Goal: Information Seeking & Learning: Learn about a topic

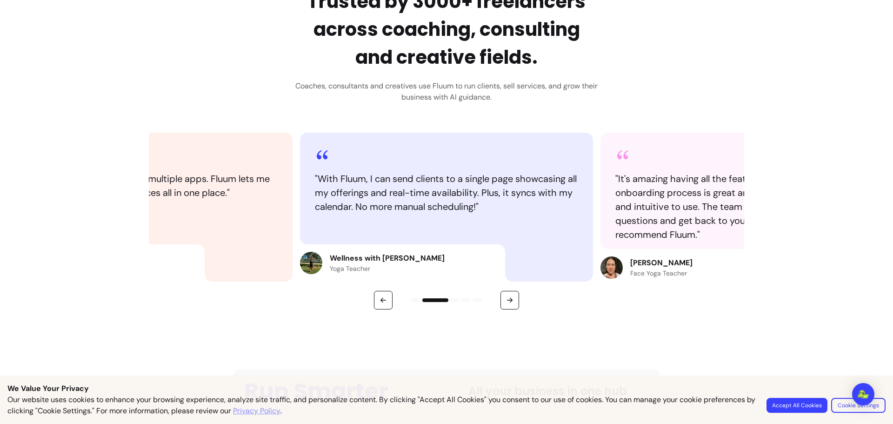
scroll to position [465, 0]
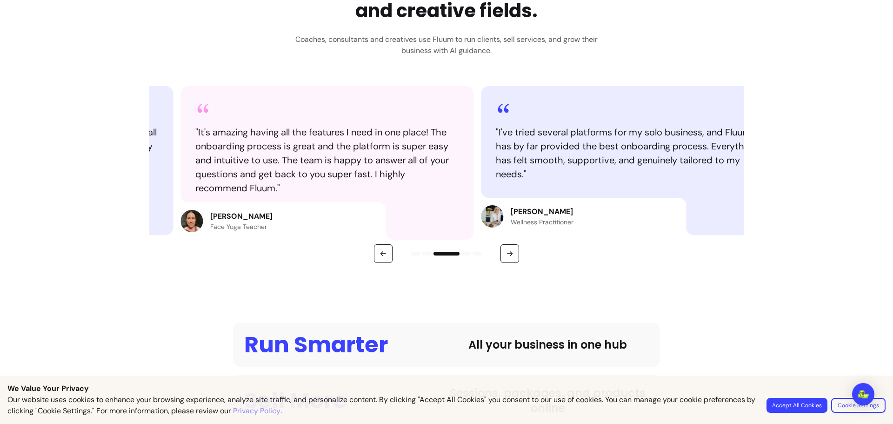
drag, startPoint x: 555, startPoint y: 202, endPoint x: 321, endPoint y: 205, distance: 233.9
click at [385, 205] on div at bounding box center [429, 220] width 88 height 37
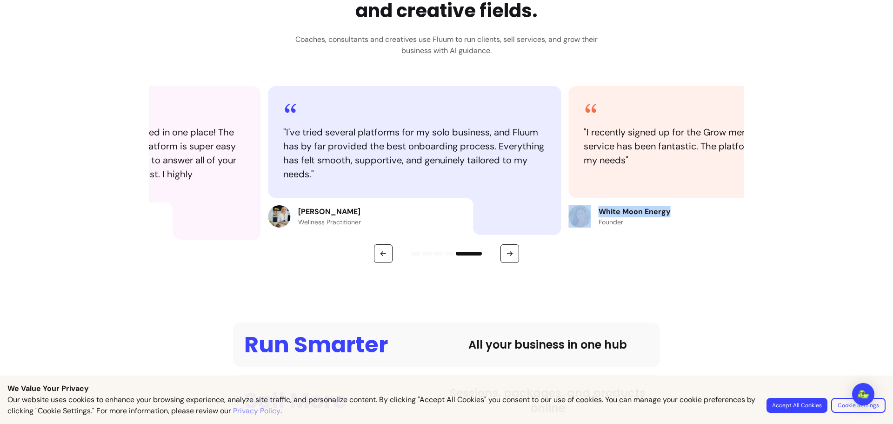
drag, startPoint x: 499, startPoint y: 214, endPoint x: 724, endPoint y: 196, distance: 225.8
click at [724, 196] on article "" I recently signed up for the Grow membership and the service has been fantast…" at bounding box center [715, 160] width 293 height 149
click at [506, 249] on button "button" at bounding box center [509, 253] width 19 height 19
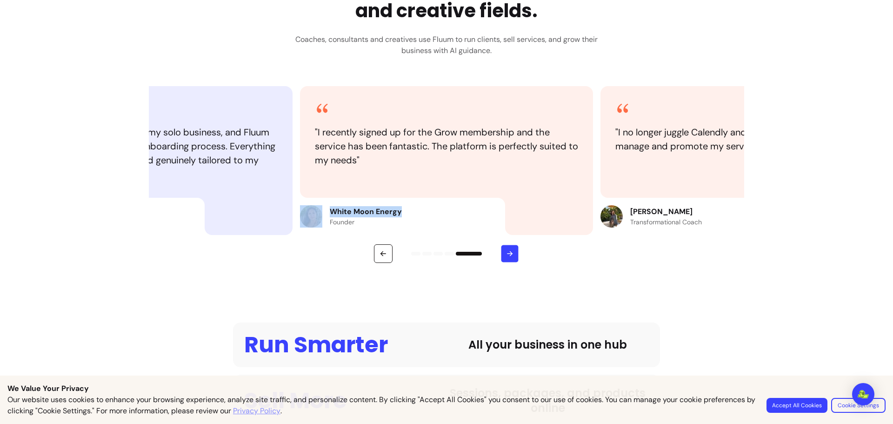
click at [506, 249] on button "button" at bounding box center [510, 254] width 18 height 18
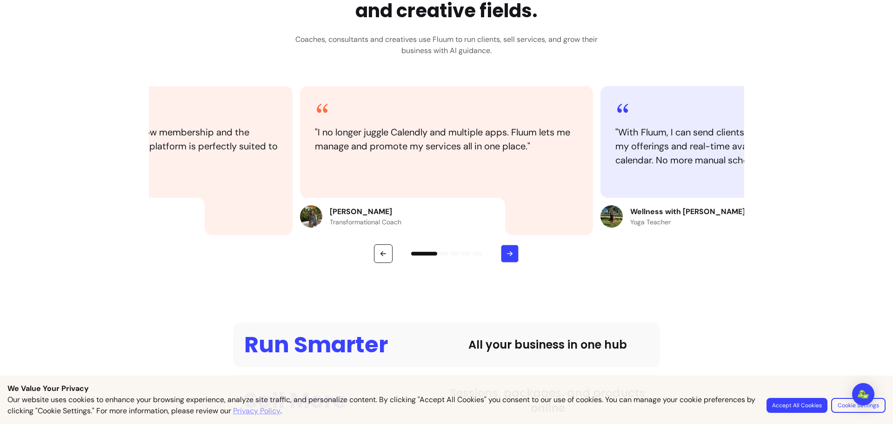
click at [506, 248] on button "button" at bounding box center [510, 254] width 18 height 18
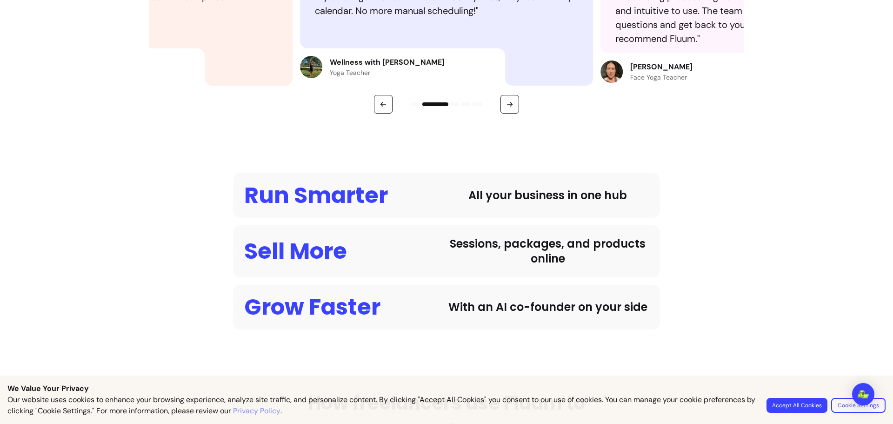
scroll to position [744, 0]
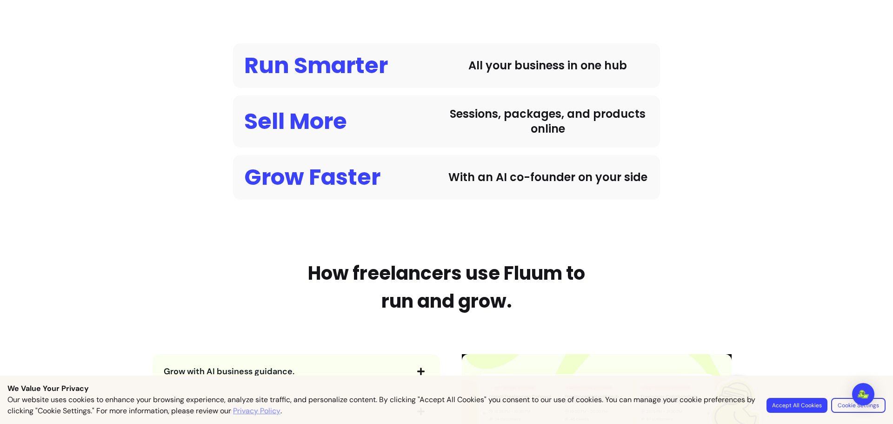
click at [537, 66] on div "All your business in one hub" at bounding box center [547, 65] width 202 height 15
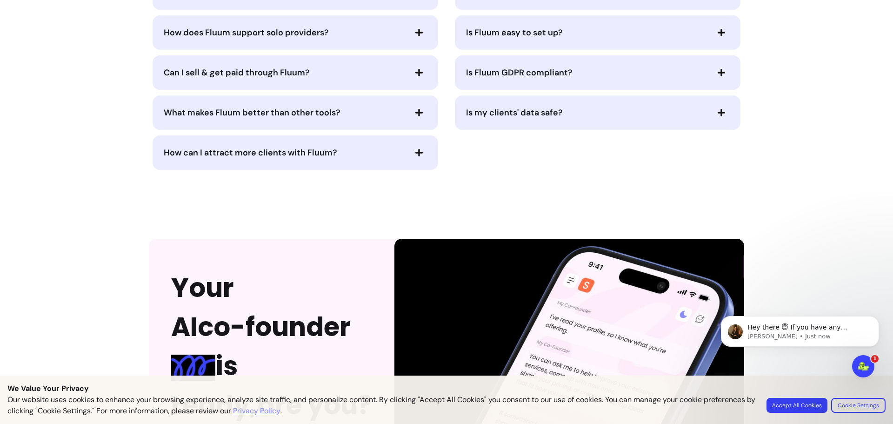
scroll to position [1953, 0]
click at [521, 89] on div "Is Fluum GDPR compliant?" at bounding box center [598, 72] width 286 height 34
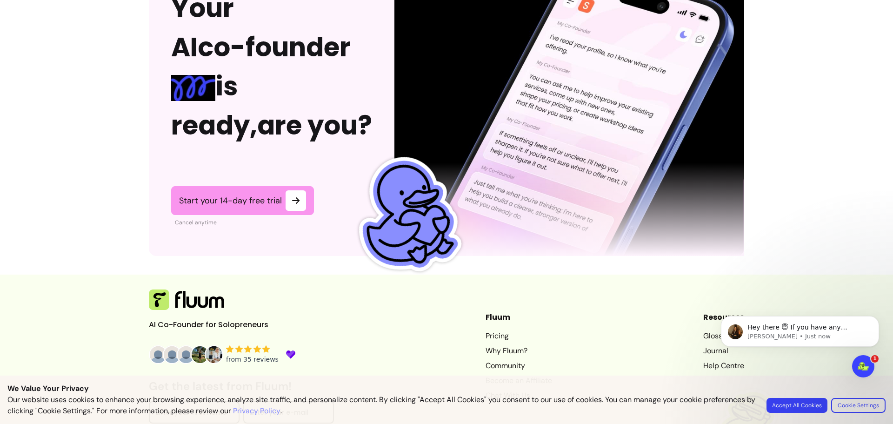
scroll to position [2306, 0]
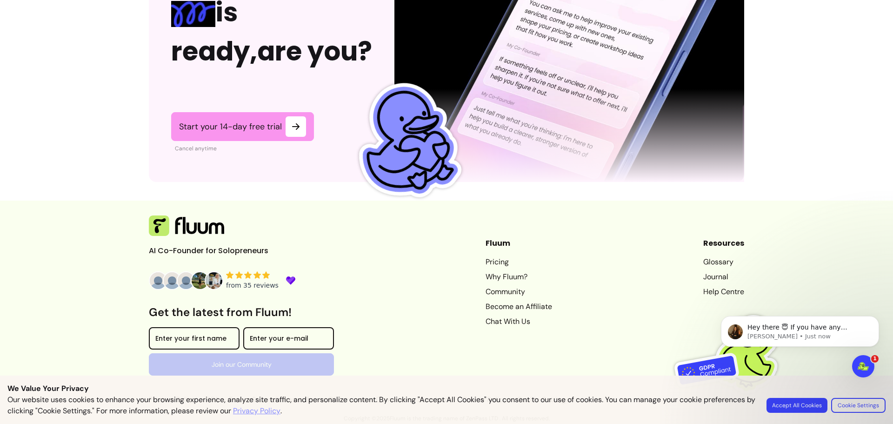
drag, startPoint x: 467, startPoint y: 260, endPoint x: 472, endPoint y: 260, distance: 5.1
click at [468, 260] on div "AI Co-Founder for Solopreneurs Get the latest from Fluum! Enter your first name…" at bounding box center [446, 310] width 595 height 190
click at [488, 260] on link "Pricing" at bounding box center [518, 261] width 66 height 11
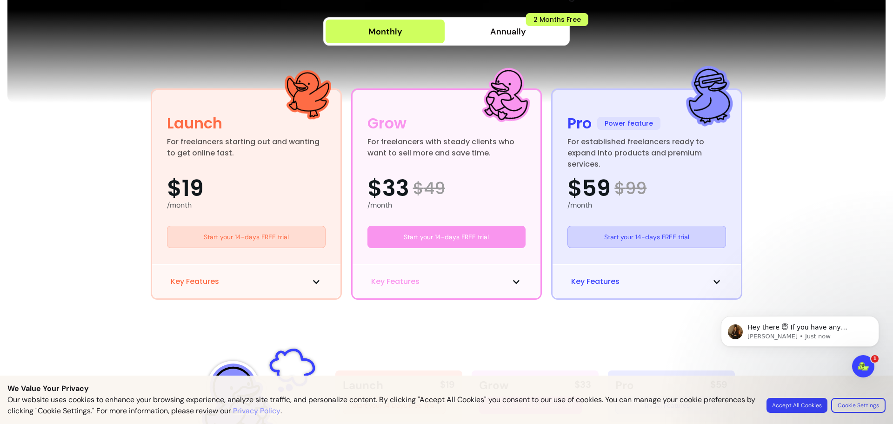
scroll to position [169, 0]
click at [295, 286] on button "Key Features" at bounding box center [246, 280] width 151 height 11
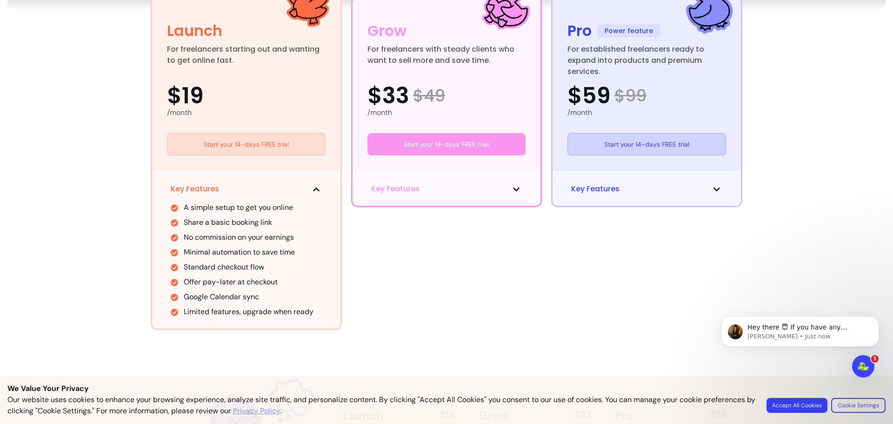
scroll to position [262, 0]
click at [500, 187] on button "Key Features" at bounding box center [446, 187] width 151 height 11
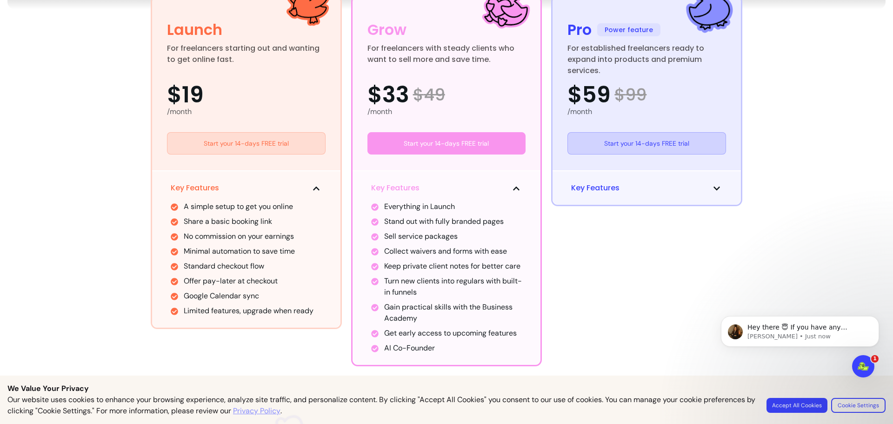
click at [623, 179] on div "Key Features" at bounding box center [646, 187] width 188 height 34
click at [625, 189] on button "Key Features" at bounding box center [646, 187] width 151 height 11
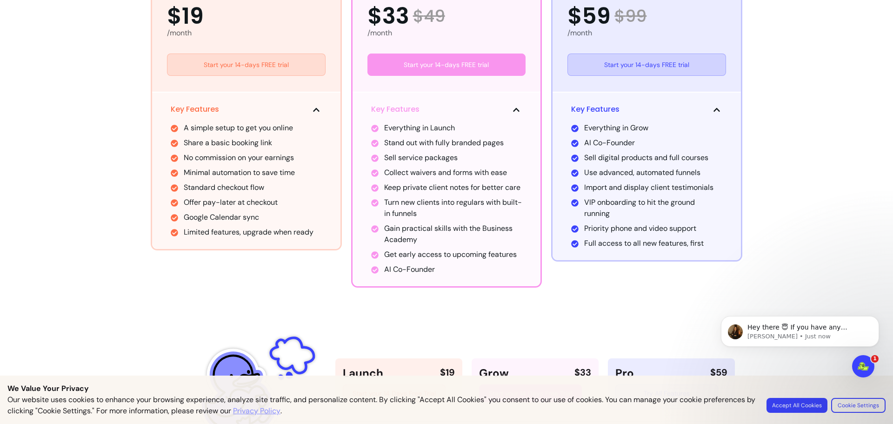
scroll to position [355, 0]
